Goal: Task Accomplishment & Management: Use online tool/utility

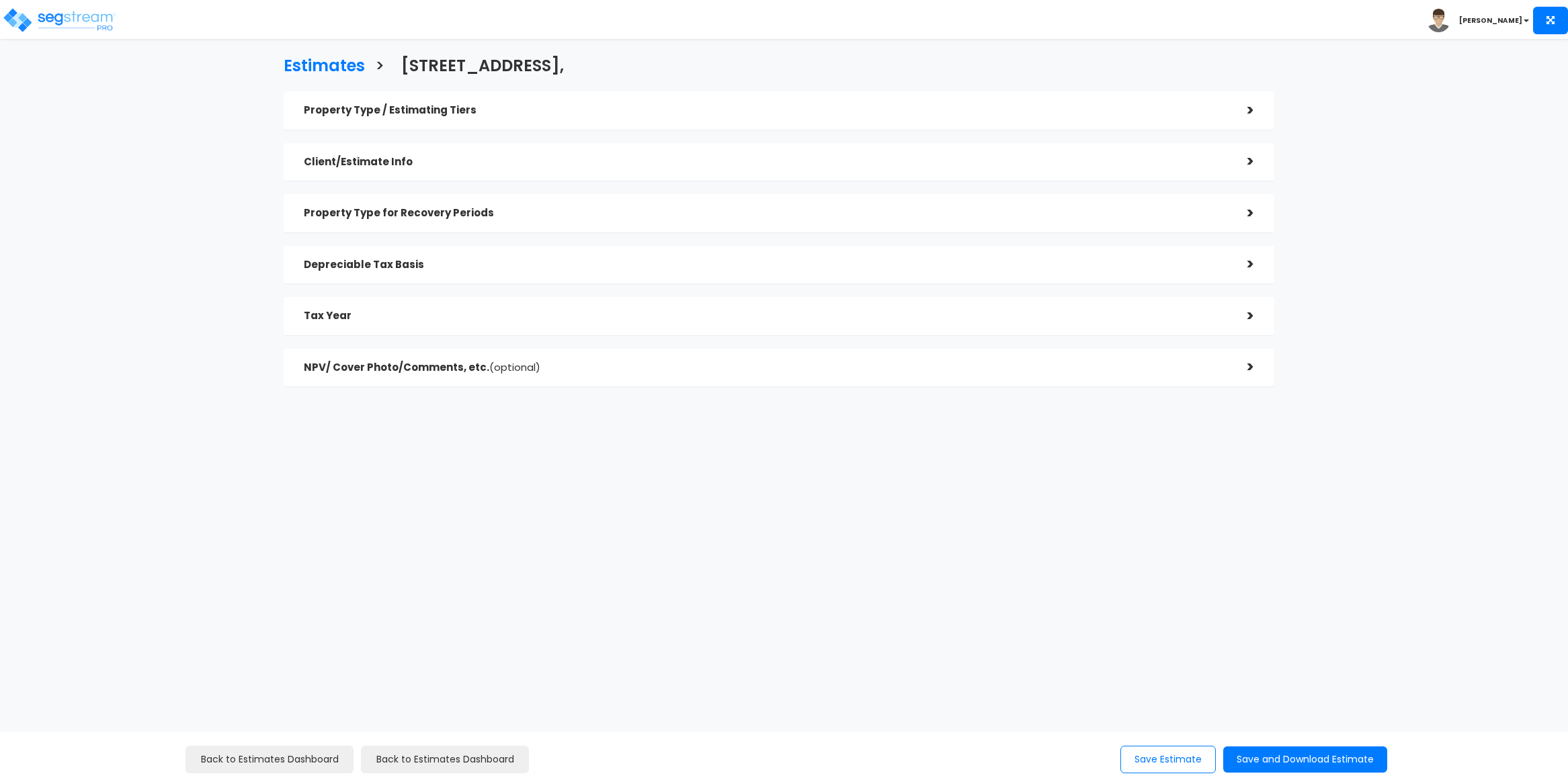
select select "[GEOGRAPHIC_DATA]"
checkbox input "true"
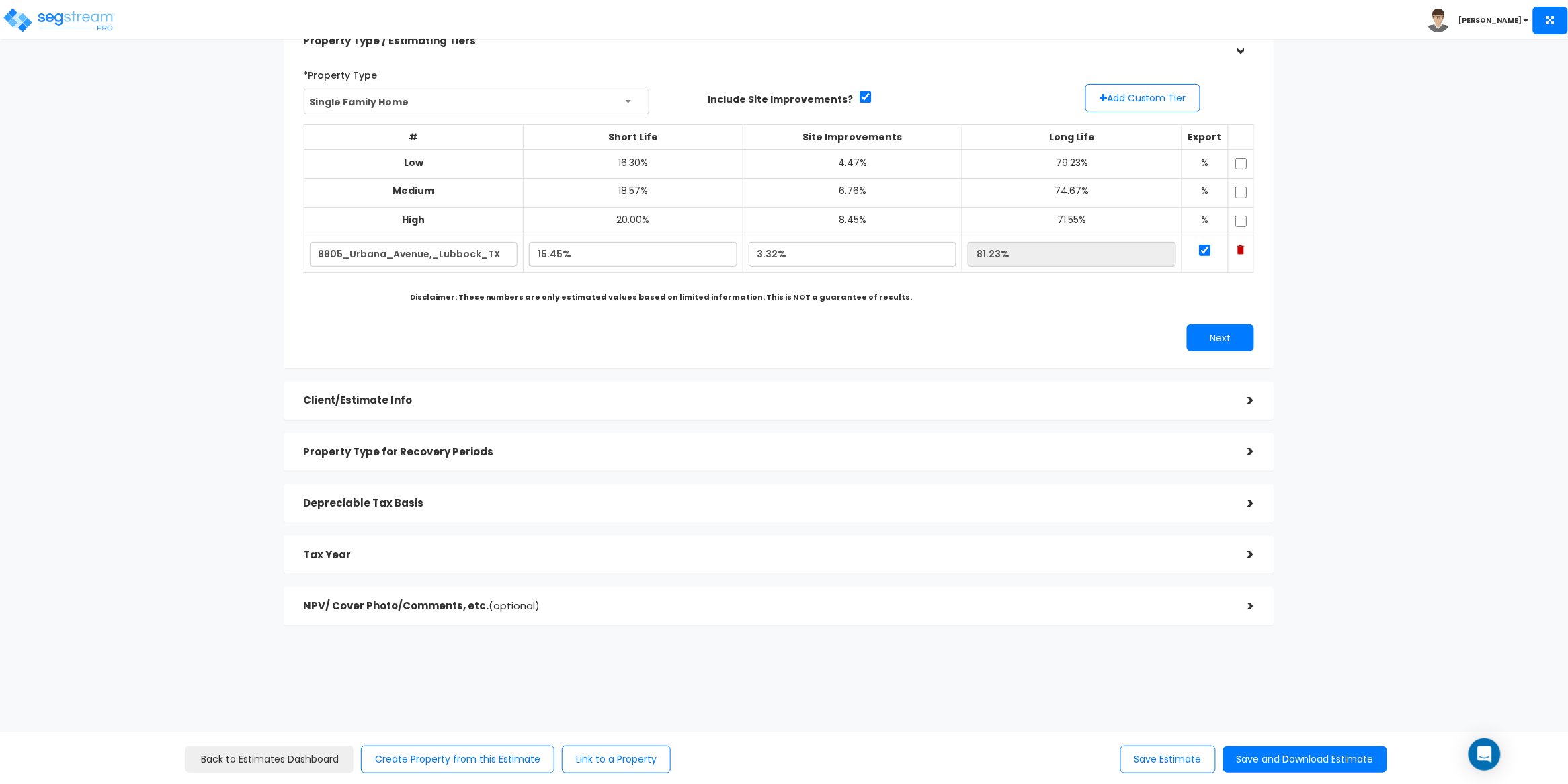
click at [528, 414] on div "Client/Estimate Info >" at bounding box center [779, 401] width 991 height 38
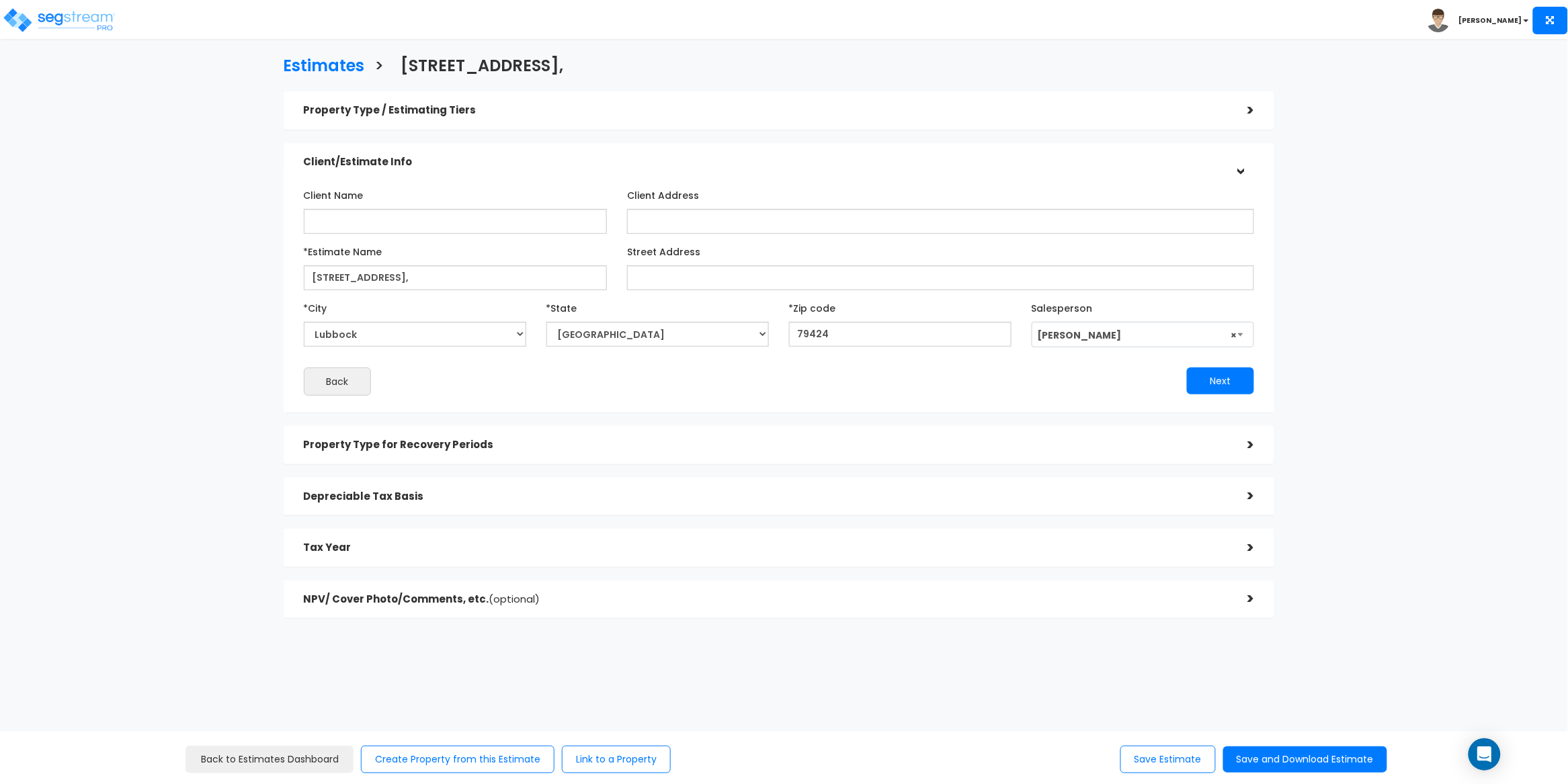
click at [537, 441] on h5 "Property Type for Recovery Periods" at bounding box center [766, 445] width 925 height 12
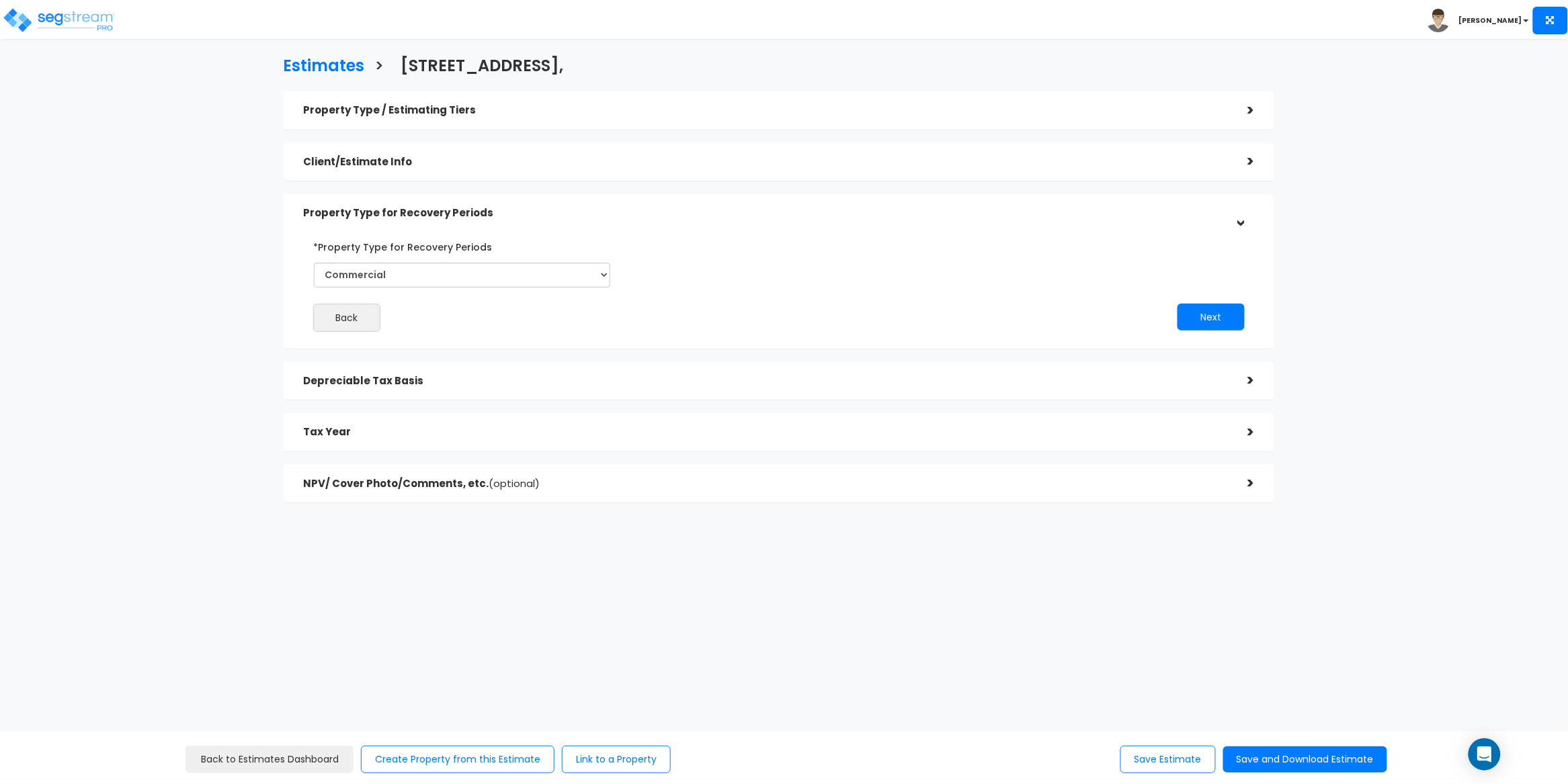
click at [521, 390] on div "Depreciable Tax Basis" at bounding box center [766, 381] width 925 height 25
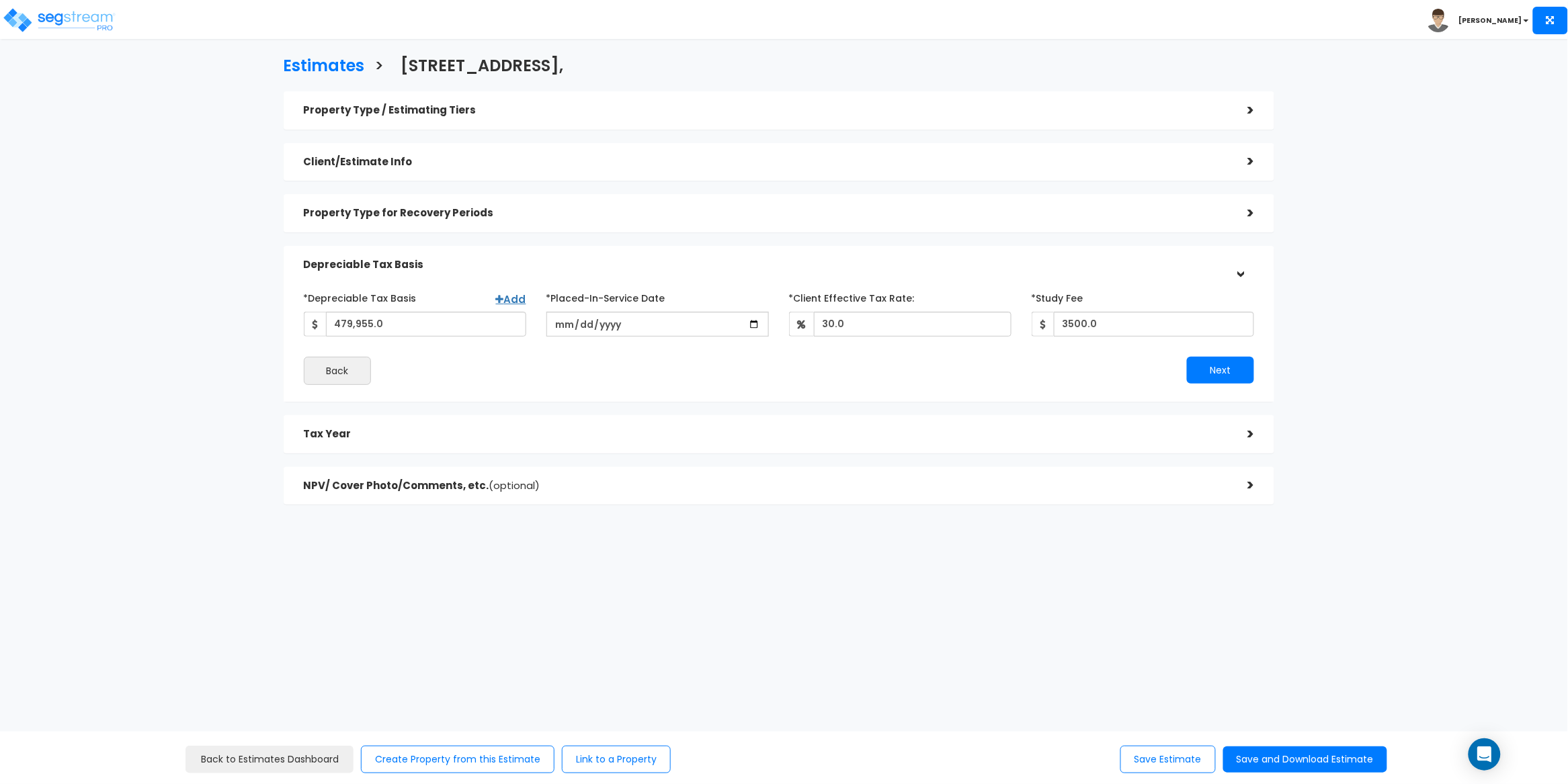
click at [520, 425] on div "Tax Year" at bounding box center [766, 434] width 925 height 25
